Goal: Task Accomplishment & Management: Manage account settings

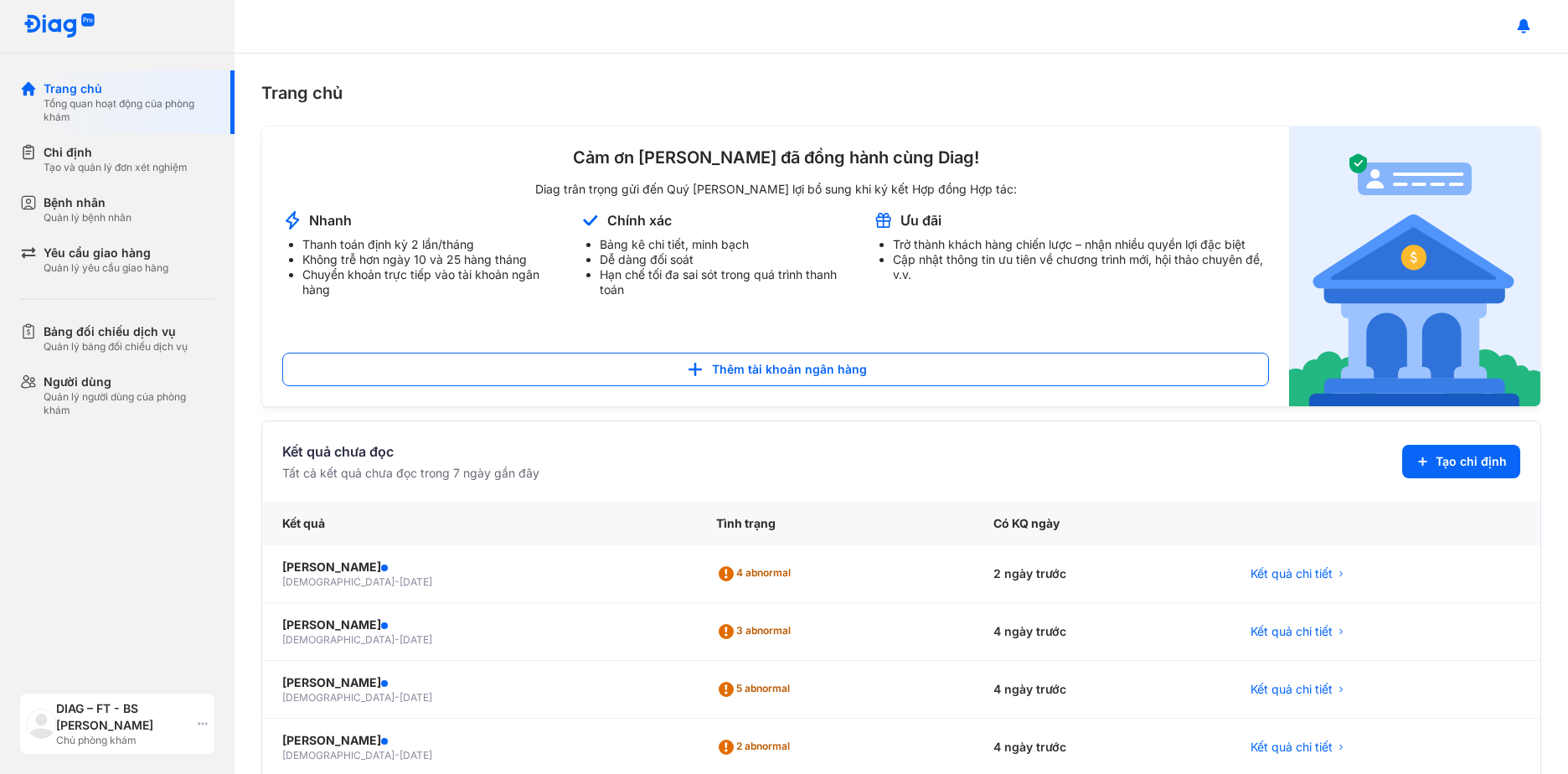
click at [200, 729] on icon at bounding box center [202, 724] width 10 height 14
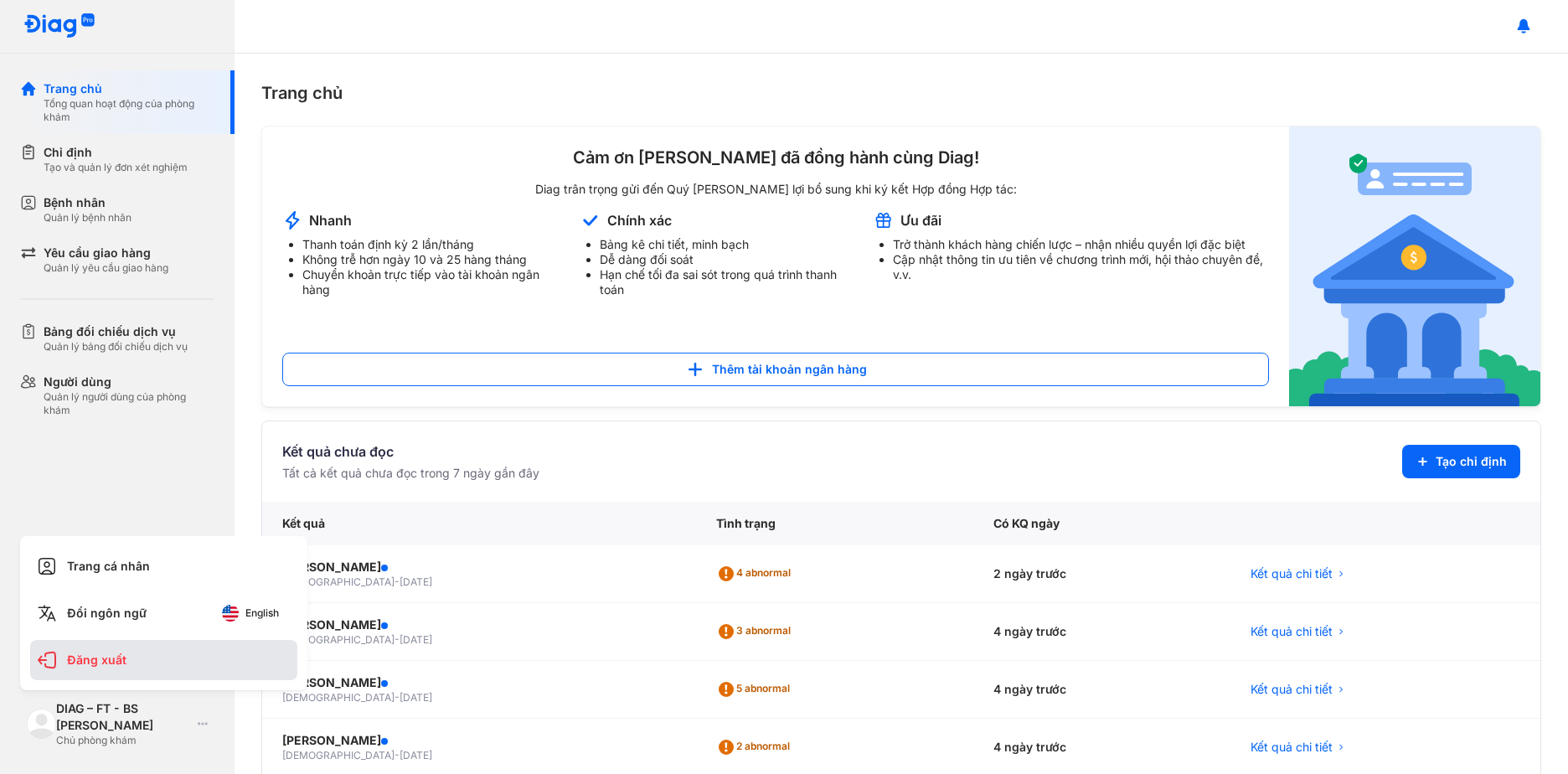
click at [167, 669] on div "Đăng xuất" at bounding box center [164, 660] width 268 height 40
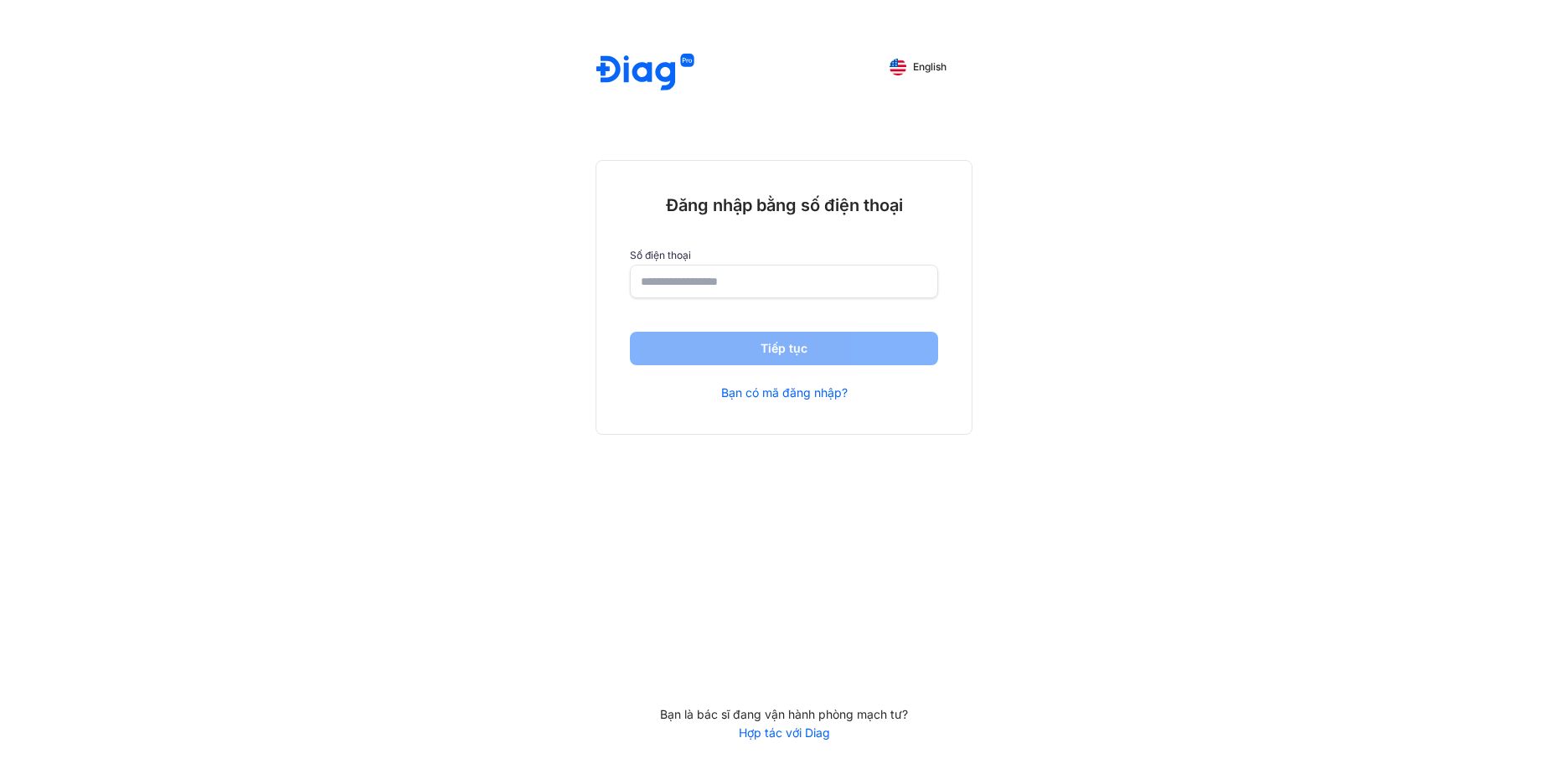
click at [1249, 235] on div "English Đăng nhập bằng số điện thoại Số điện thoại Tiếp tục Bạn có mã đăng nhập…" at bounding box center [784, 387] width 1568 height 774
